Goal: Information Seeking & Learning: Find specific page/section

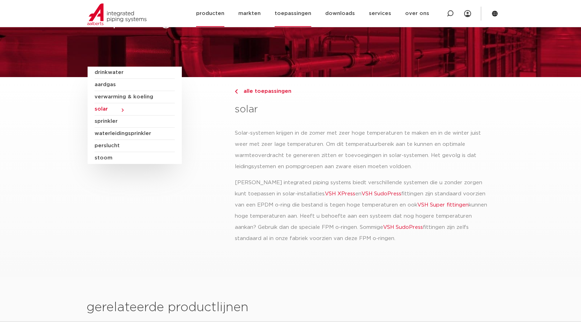
click at [221, 10] on link "producten" at bounding box center [210, 13] width 28 height 27
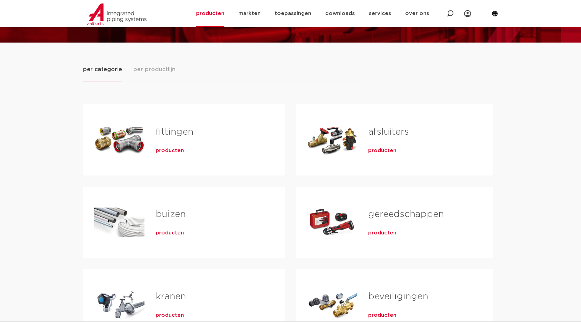
scroll to position [70, 0]
click at [382, 153] on span "producten" at bounding box center [382, 150] width 28 height 7
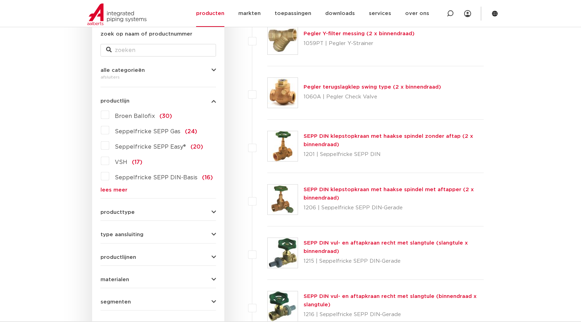
click at [119, 190] on link "lees meer" at bounding box center [157, 189] width 115 height 5
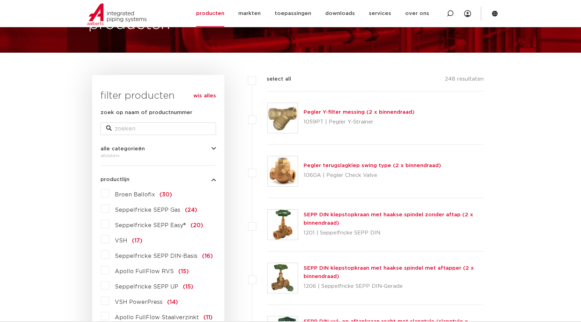
scroll to position [33, 0]
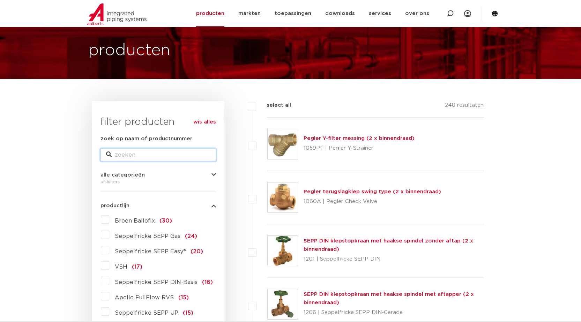
click at [189, 153] on input "zoek op naam of productnummer" at bounding box center [157, 155] width 115 height 13
type input "xpress"
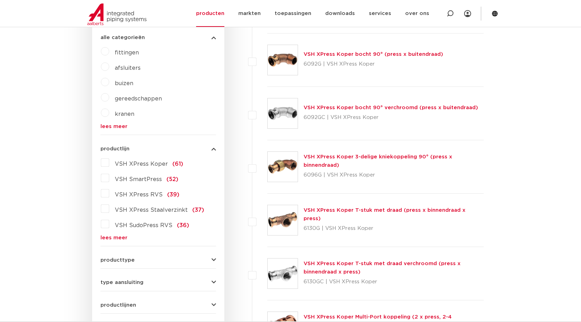
scroll to position [243, 0]
click at [110, 114] on label "kranen" at bounding box center [121, 111] width 25 height 11
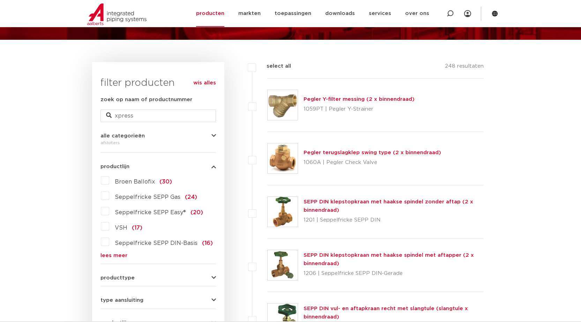
scroll to position [70, 0]
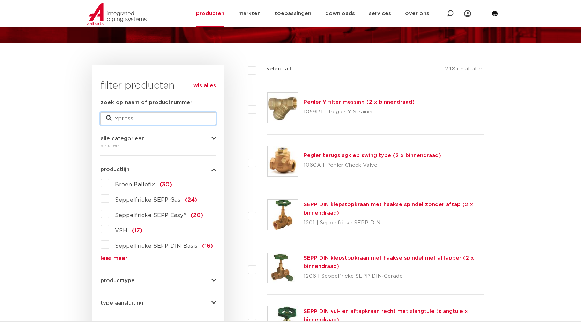
click at [145, 119] on input "xpress" at bounding box center [157, 118] width 115 height 13
click at [125, 259] on link "lees meer" at bounding box center [157, 258] width 115 height 5
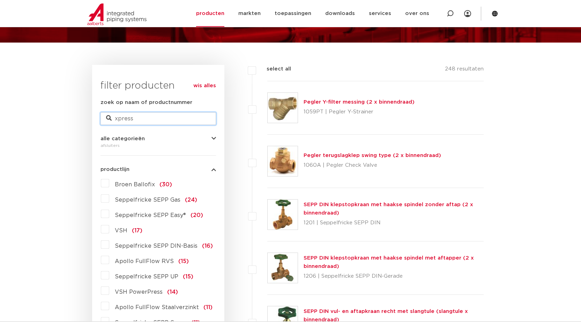
click at [159, 116] on input "xpress" at bounding box center [157, 118] width 115 height 13
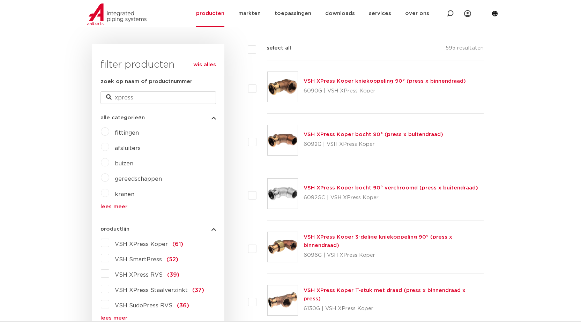
scroll to position [174, 0]
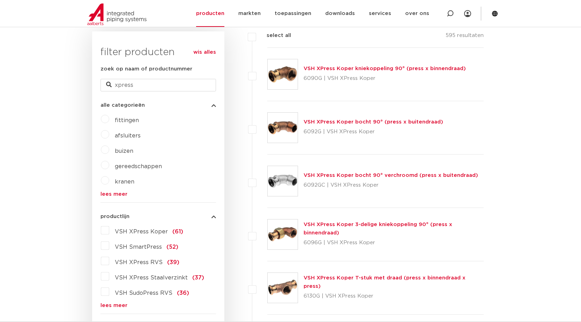
click at [124, 135] on span "afsluiters" at bounding box center [128, 136] width 26 height 6
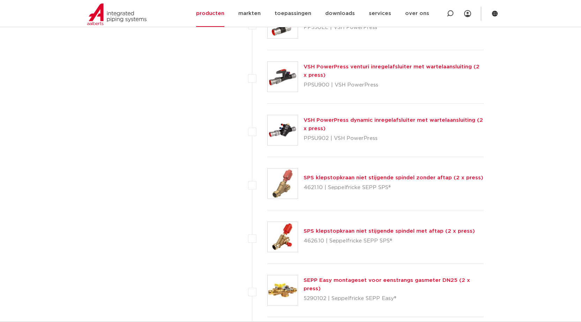
scroll to position [2477, 0]
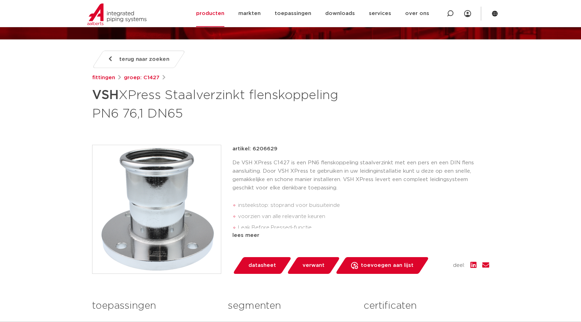
scroll to position [35, 0]
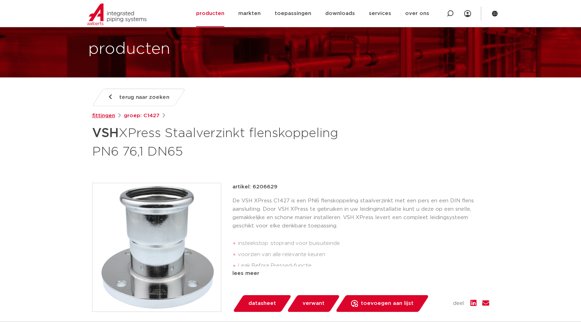
click at [97, 116] on link "fittingen" at bounding box center [103, 116] width 23 height 8
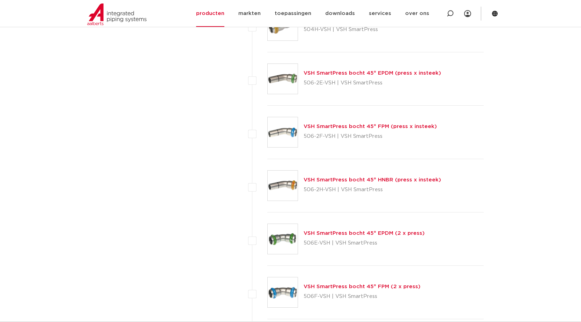
scroll to position [2267, 0]
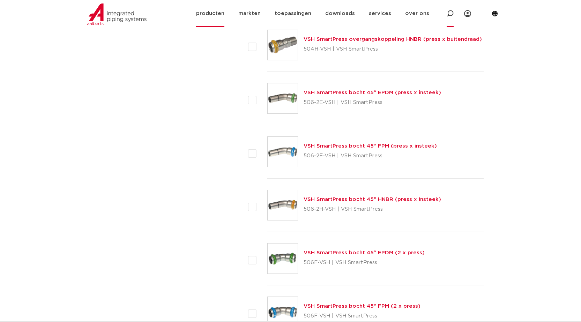
click at [452, 13] on icon at bounding box center [449, 13] width 7 height 7
type input "aftapper xpress"
click button "Zoeken" at bounding box center [0, 0] width 0 height 0
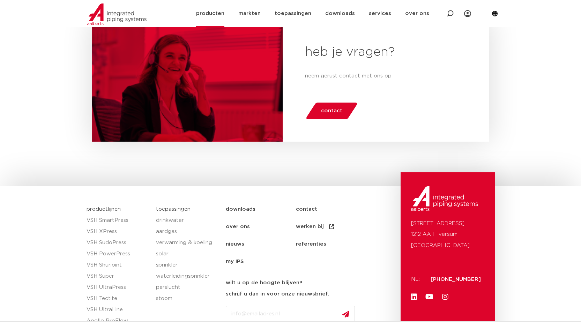
scroll to position [479, 0]
